Goal: Check status: Check status

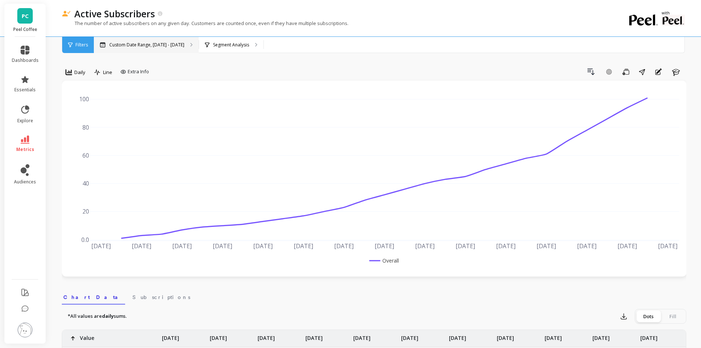
click at [171, 46] on p "Custom Date Range, [DATE] - [DATE]" at bounding box center [146, 45] width 75 height 6
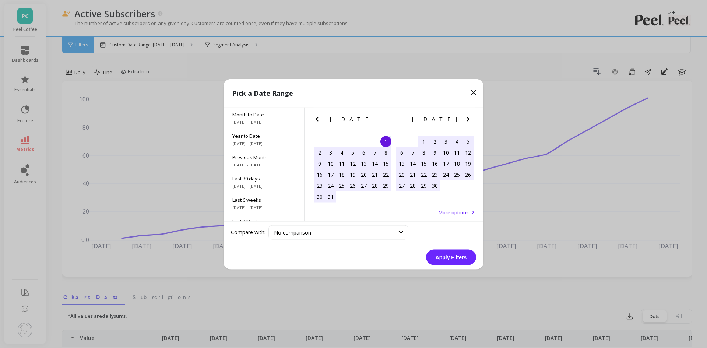
click at [464, 259] on button "Apply Filters" at bounding box center [451, 256] width 50 height 15
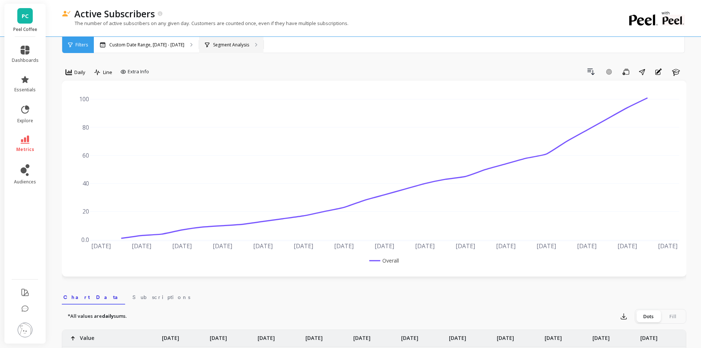
click at [226, 49] on div "Segment Analysis" at bounding box center [231, 45] width 64 height 16
click at [81, 75] on span "Daily" at bounding box center [79, 72] width 11 height 7
click at [84, 133] on div "Monthly" at bounding box center [89, 130] width 42 height 7
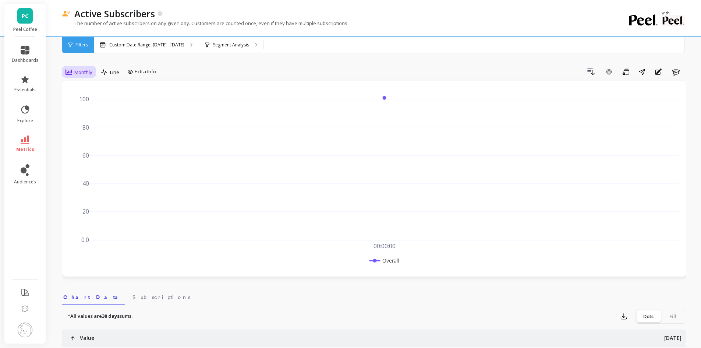
click at [83, 76] on div "Monthly" at bounding box center [79, 72] width 27 height 9
click at [98, 104] on div "Daily" at bounding box center [89, 102] width 42 height 7
